Goal: Task Accomplishment & Management: Manage account settings

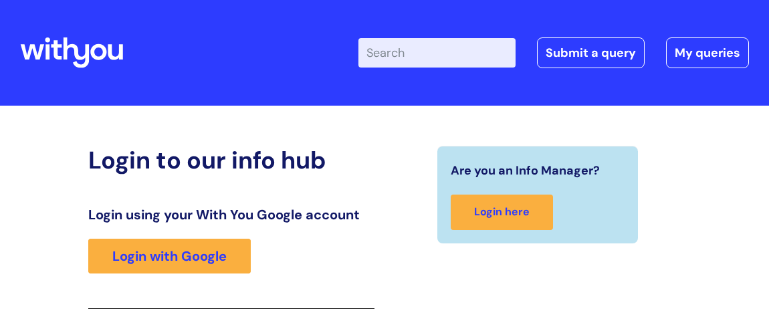
scroll to position [221, 0]
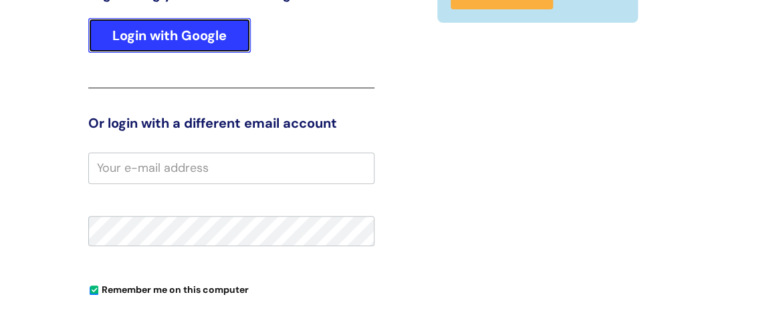
click at [200, 34] on link "Login with Google" at bounding box center [169, 35] width 162 height 35
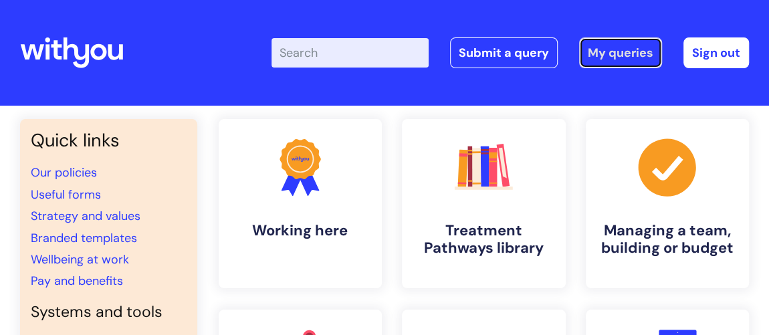
click at [597, 47] on link "My queries" at bounding box center [620, 52] width 83 height 31
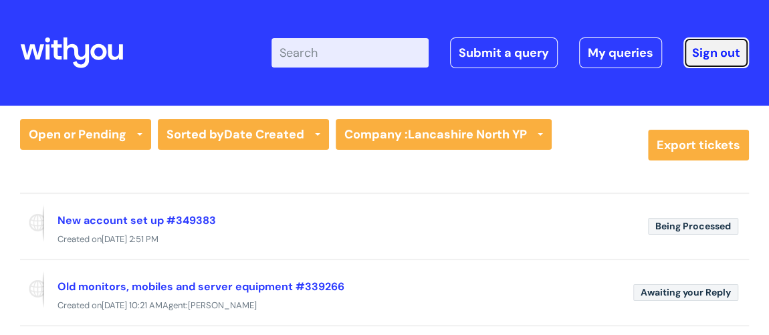
click at [742, 55] on link "Sign out" at bounding box center [715, 52] width 65 height 31
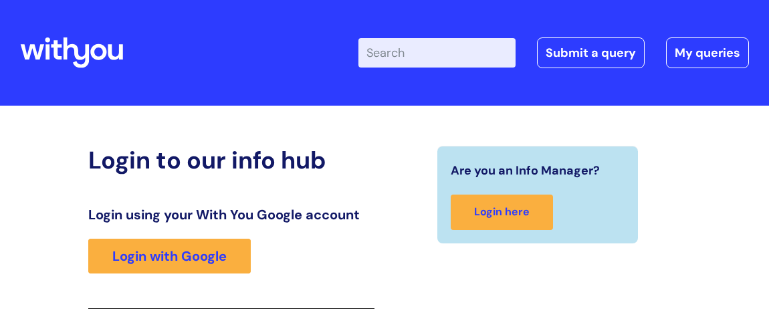
scroll to position [220, 0]
